Goal: Information Seeking & Learning: Find specific page/section

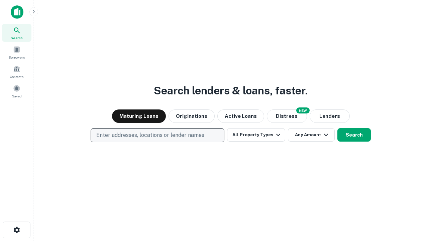
click at [157, 135] on p "Enter addresses, locations or lender names" at bounding box center [150, 135] width 108 height 8
type input "**********"
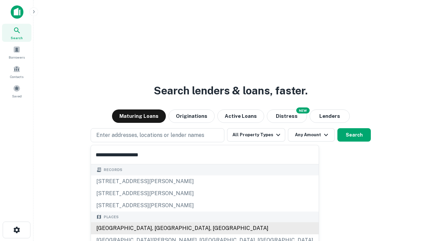
click at [160, 228] on div "[GEOGRAPHIC_DATA], [GEOGRAPHIC_DATA], [GEOGRAPHIC_DATA]" at bounding box center [205, 228] width 228 height 12
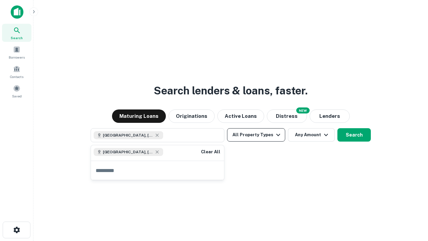
click at [256, 135] on button "All Property Types" at bounding box center [256, 134] width 58 height 13
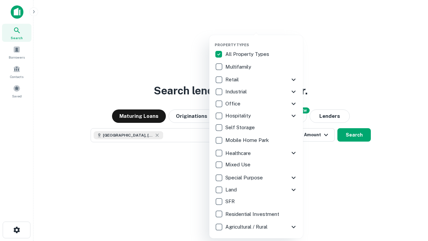
click at [261, 40] on button "button" at bounding box center [261, 40] width 94 height 0
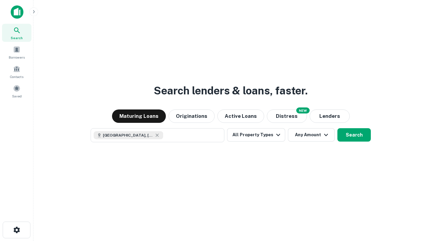
scroll to position [11, 0]
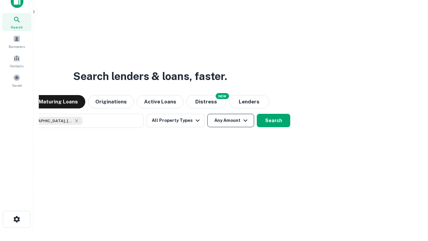
click at [207, 114] on button "Any Amount" at bounding box center [230, 120] width 47 height 13
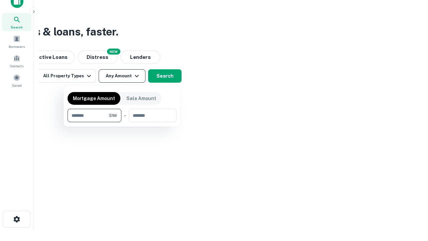
type input "*******"
click at [122, 122] on button "button" at bounding box center [121, 122] width 109 height 0
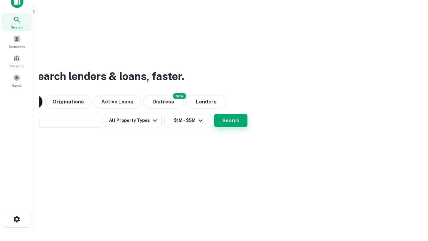
click at [214, 114] on button "Search" at bounding box center [230, 120] width 33 height 13
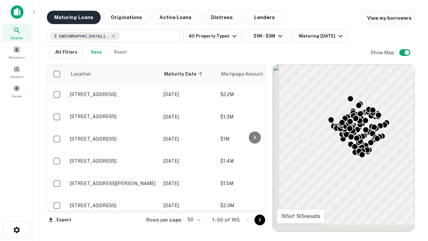
click at [73, 17] on button "Maturing Loans" at bounding box center [74, 17] width 54 height 13
